Goal: Navigation & Orientation: Find specific page/section

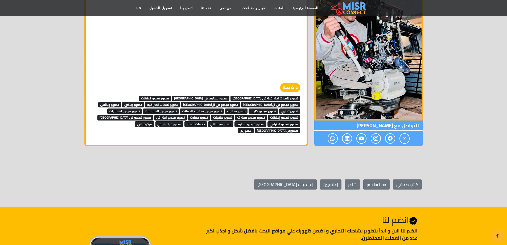
scroll to position [1130, 0]
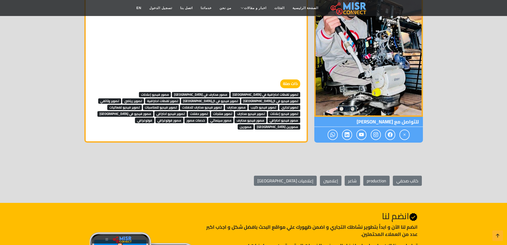
click at [272, 92] on span "تصوير لقطات احترافية في [GEOGRAPHIC_DATA]" at bounding box center [266, 94] width 70 height 5
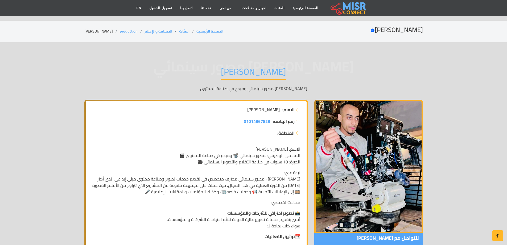
scroll to position [1130, 0]
